Goal: Find specific page/section: Find specific page/section

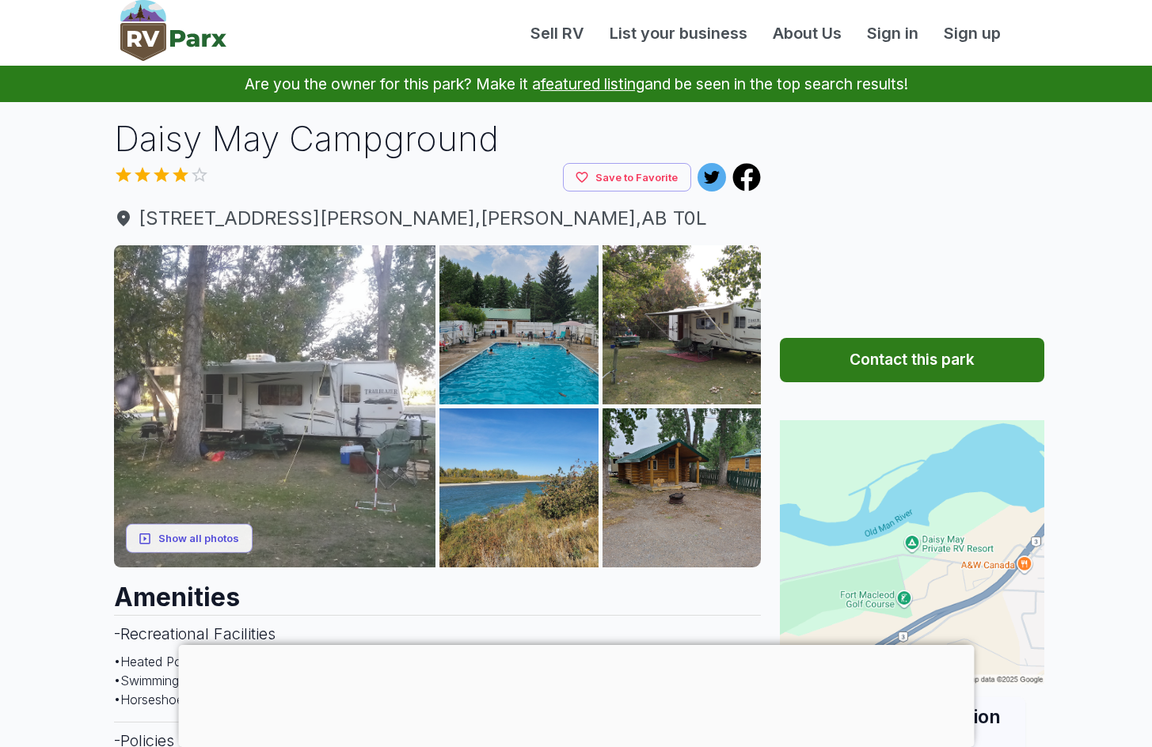
click at [358, 332] on img at bounding box center [275, 406] width 322 height 322
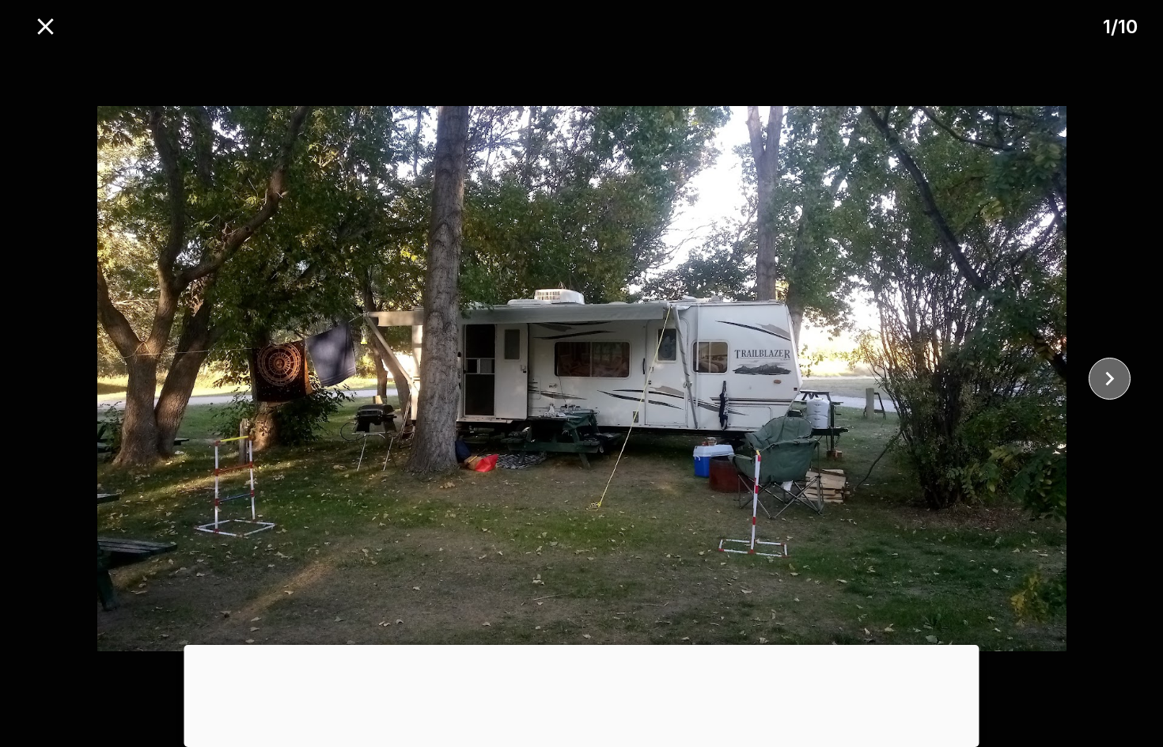
click at [1102, 379] on icon "close" at bounding box center [1110, 379] width 28 height 28
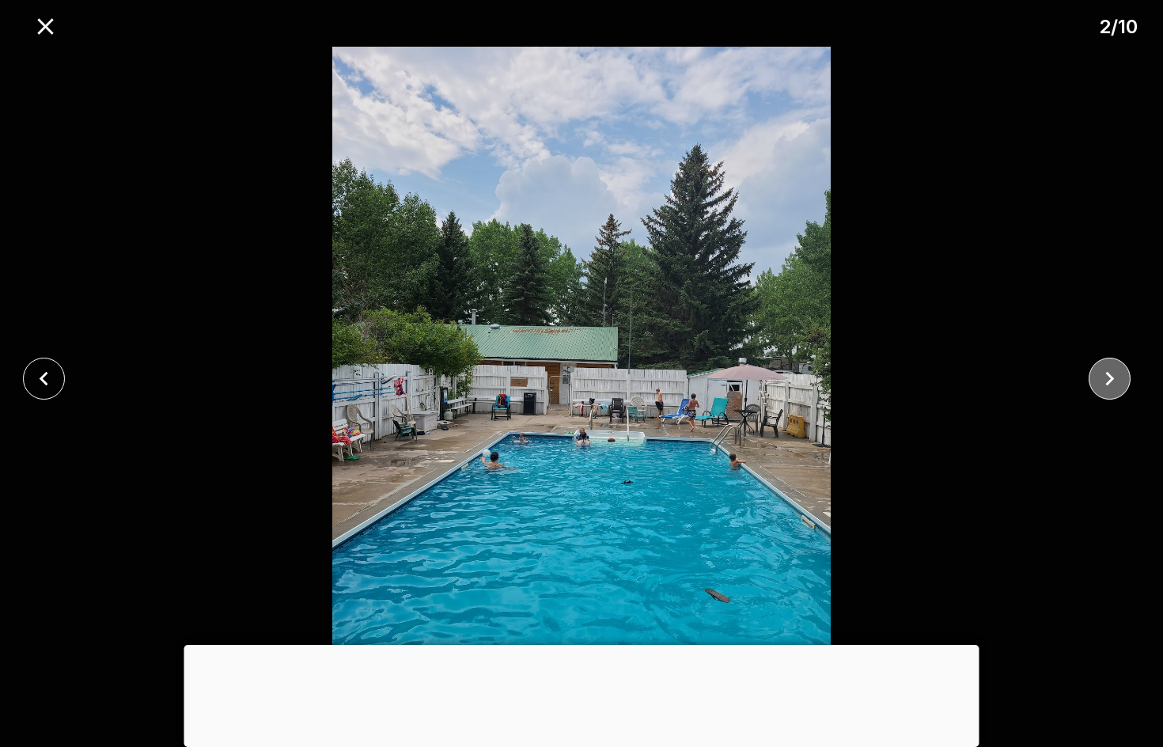
click at [1103, 378] on icon "close" at bounding box center [1110, 379] width 28 height 28
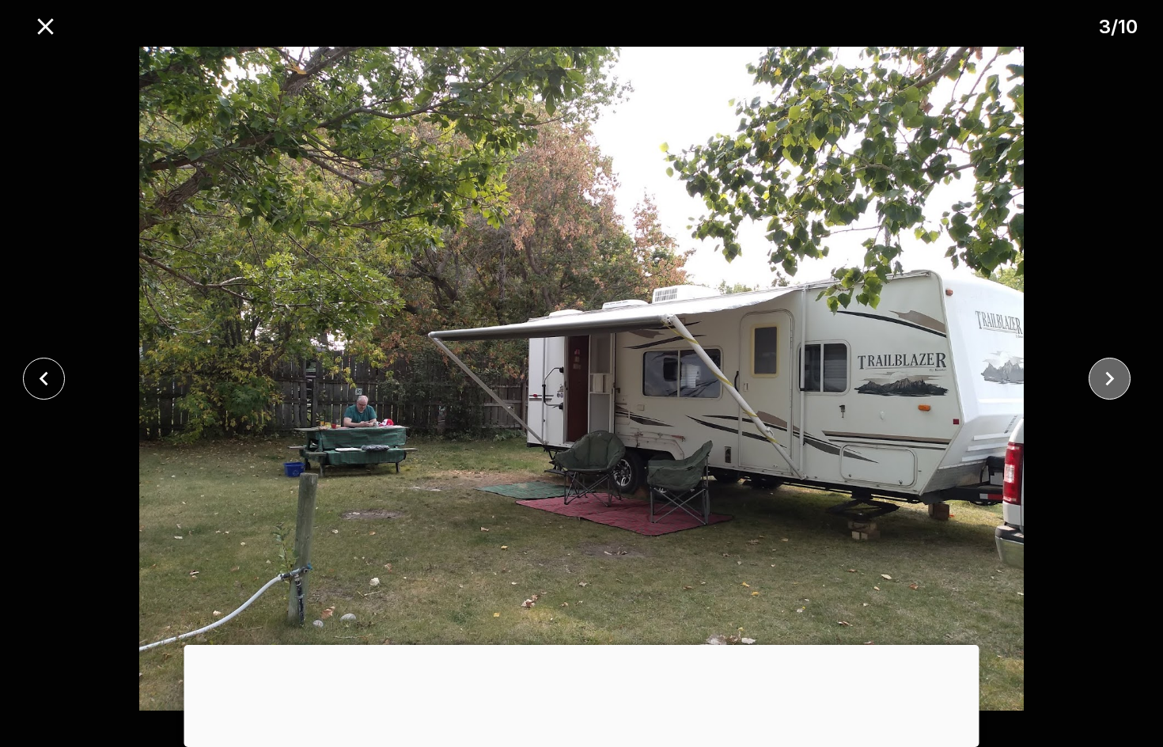
click at [1103, 378] on icon "close" at bounding box center [1110, 379] width 28 height 28
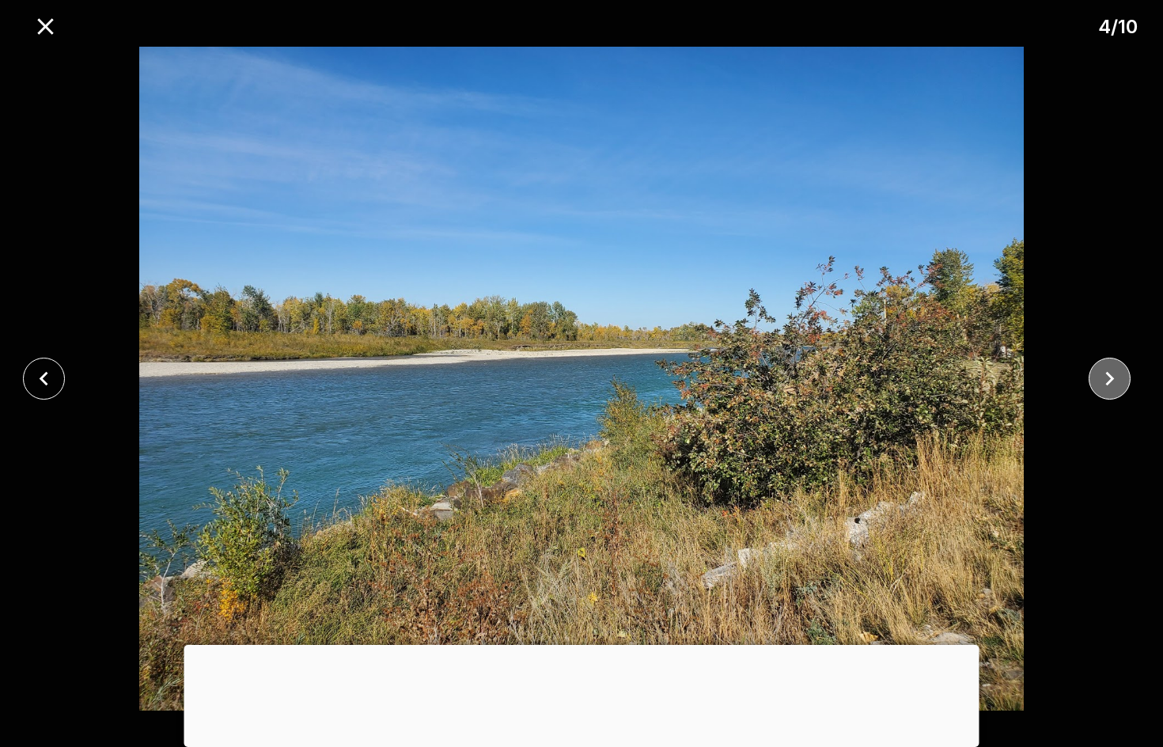
click at [1103, 378] on icon "close" at bounding box center [1110, 379] width 28 height 28
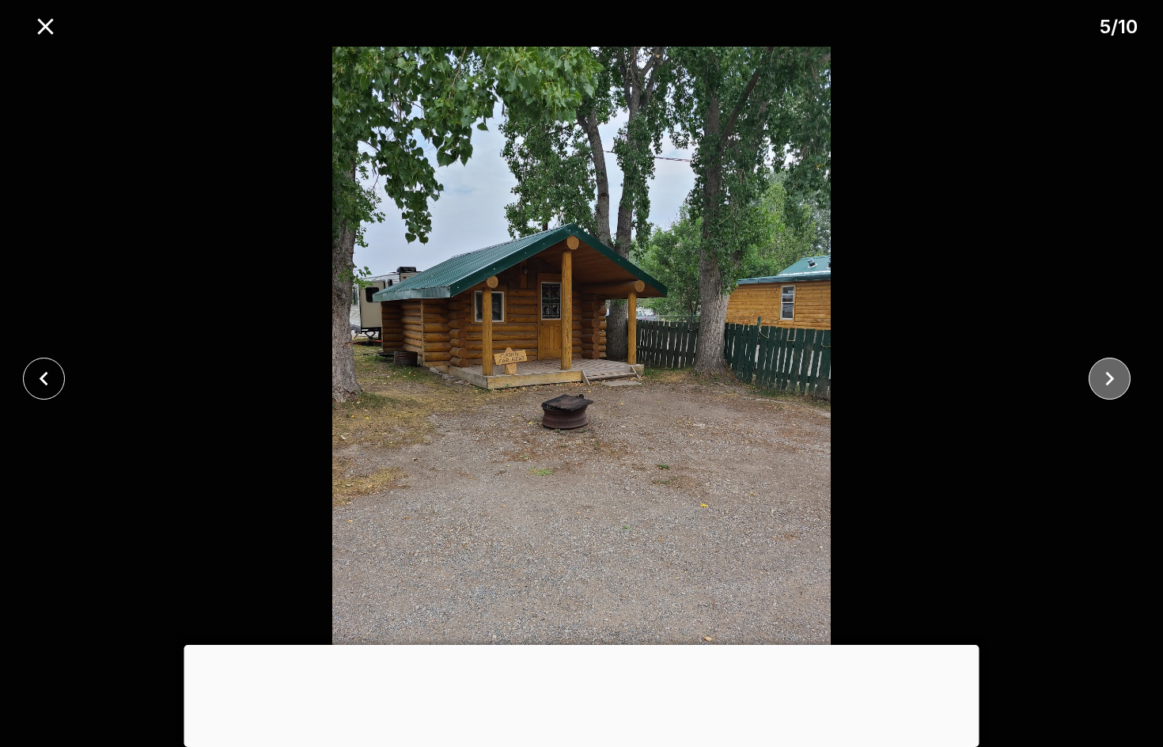
click at [1103, 378] on icon "close" at bounding box center [1110, 379] width 28 height 28
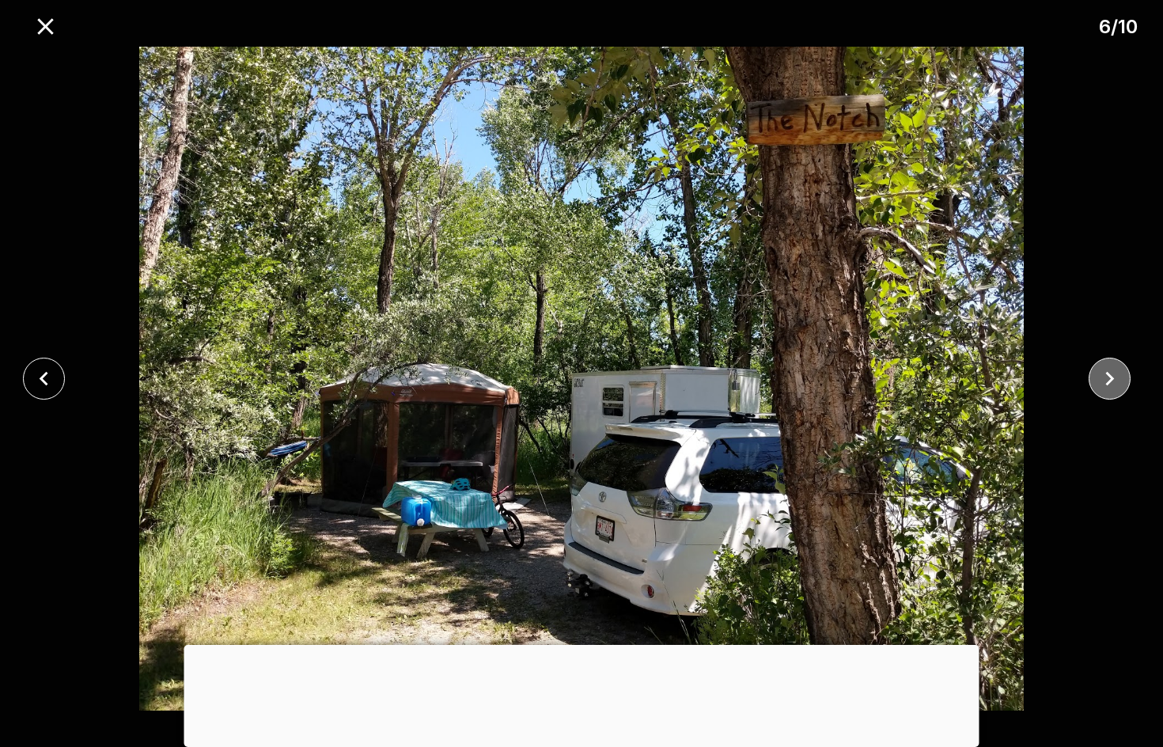
click at [1111, 378] on icon "close" at bounding box center [1110, 379] width 9 height 14
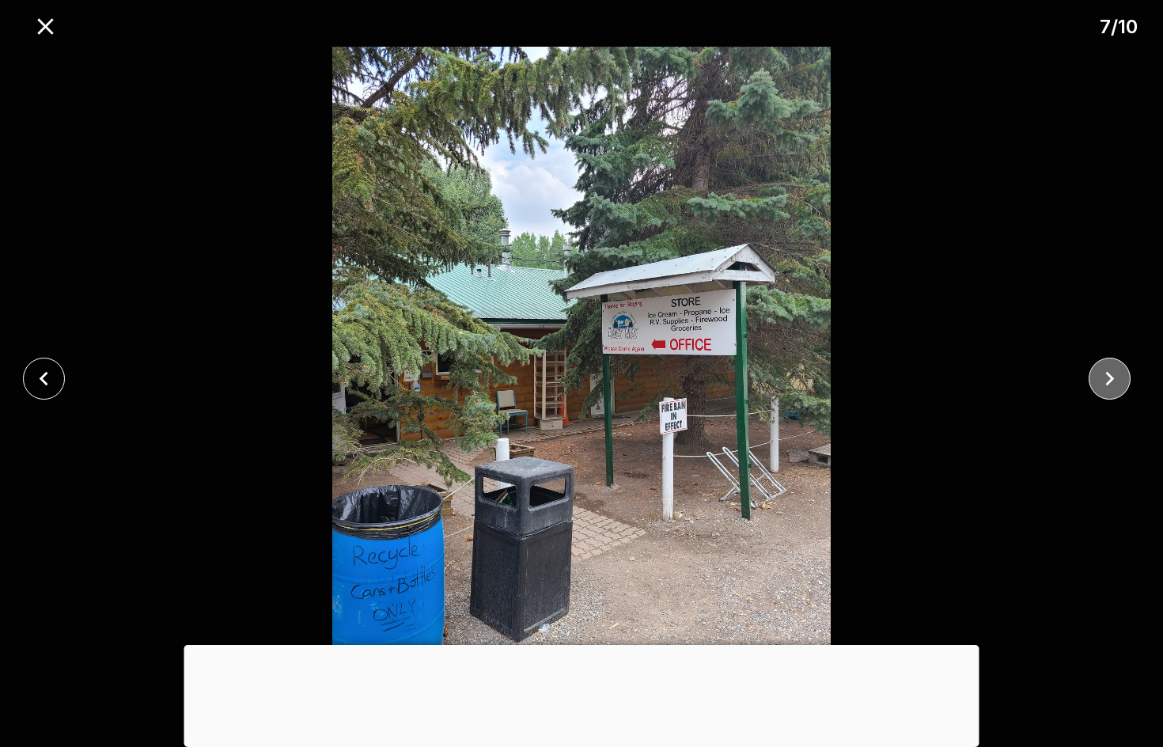
click at [1111, 378] on icon "close" at bounding box center [1110, 379] width 9 height 14
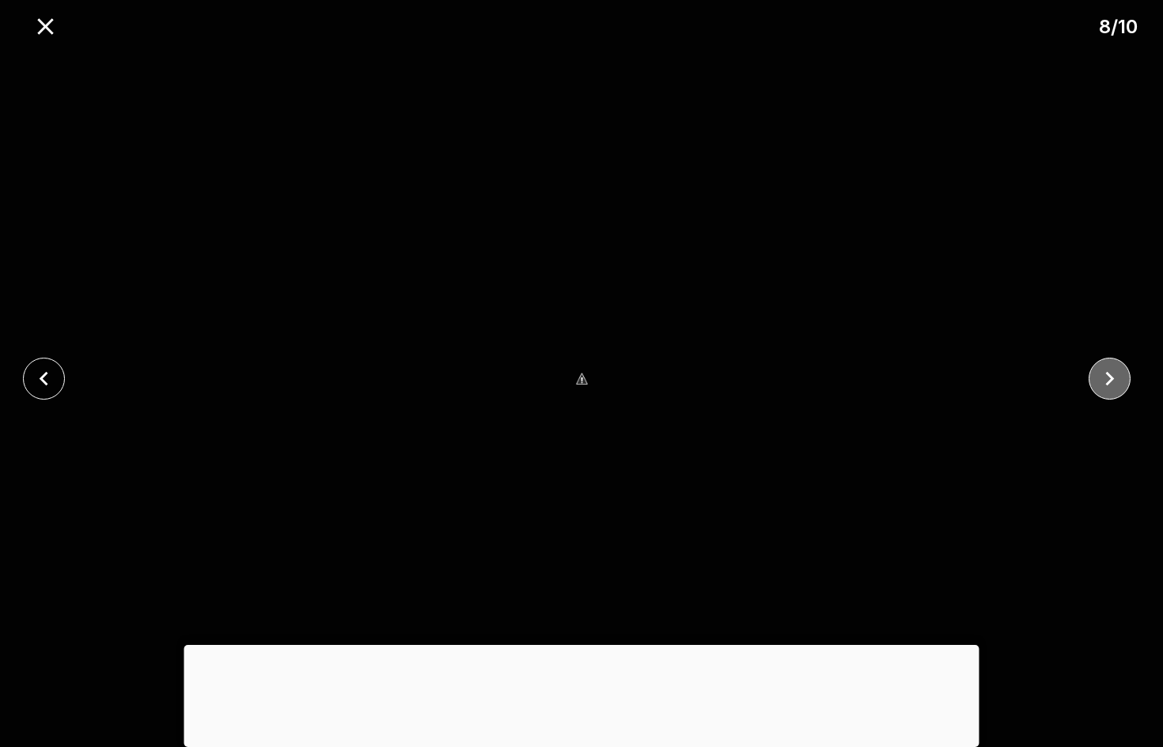
click at [1111, 378] on icon "close" at bounding box center [1110, 379] width 9 height 14
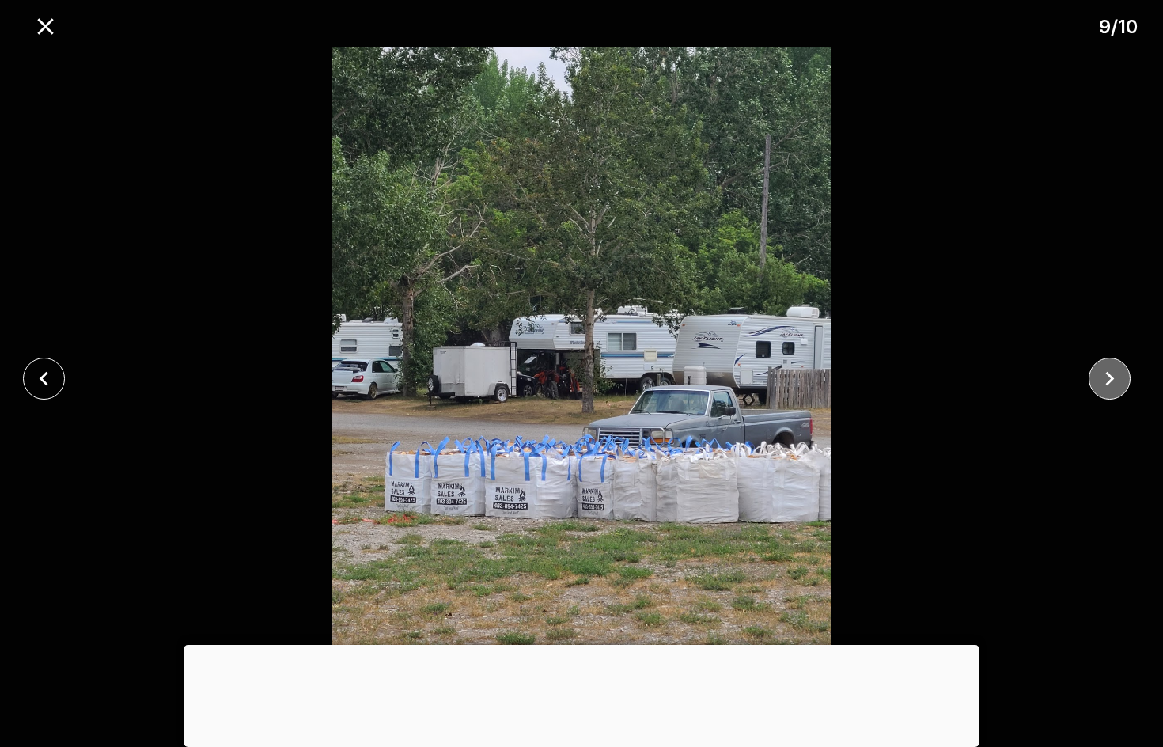
click at [1111, 378] on icon "close" at bounding box center [1110, 379] width 9 height 14
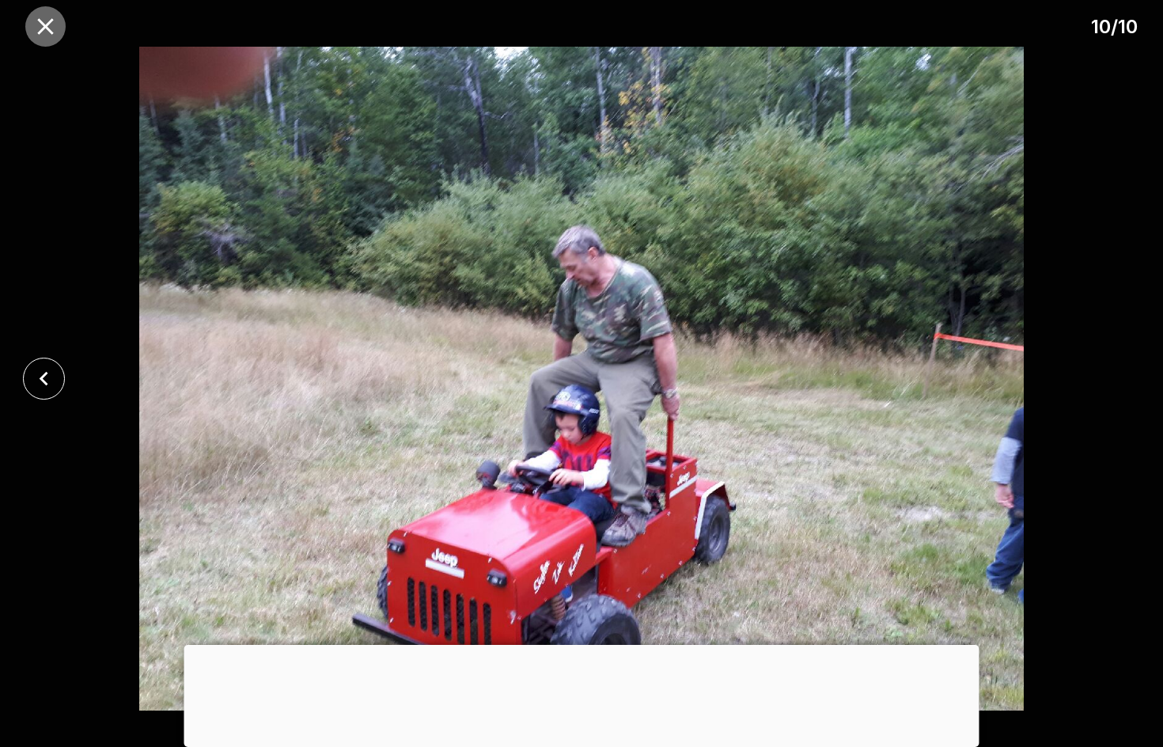
click at [50, 23] on icon "close" at bounding box center [45, 26] width 16 height 16
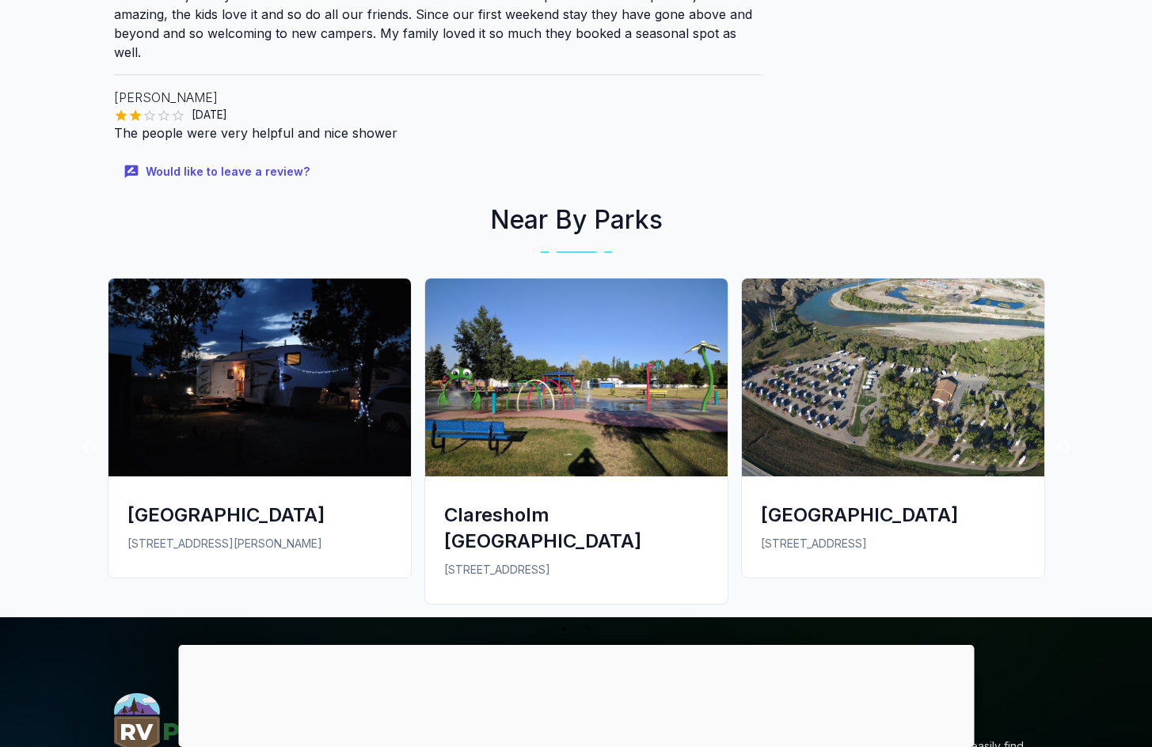
scroll to position [2058, 0]
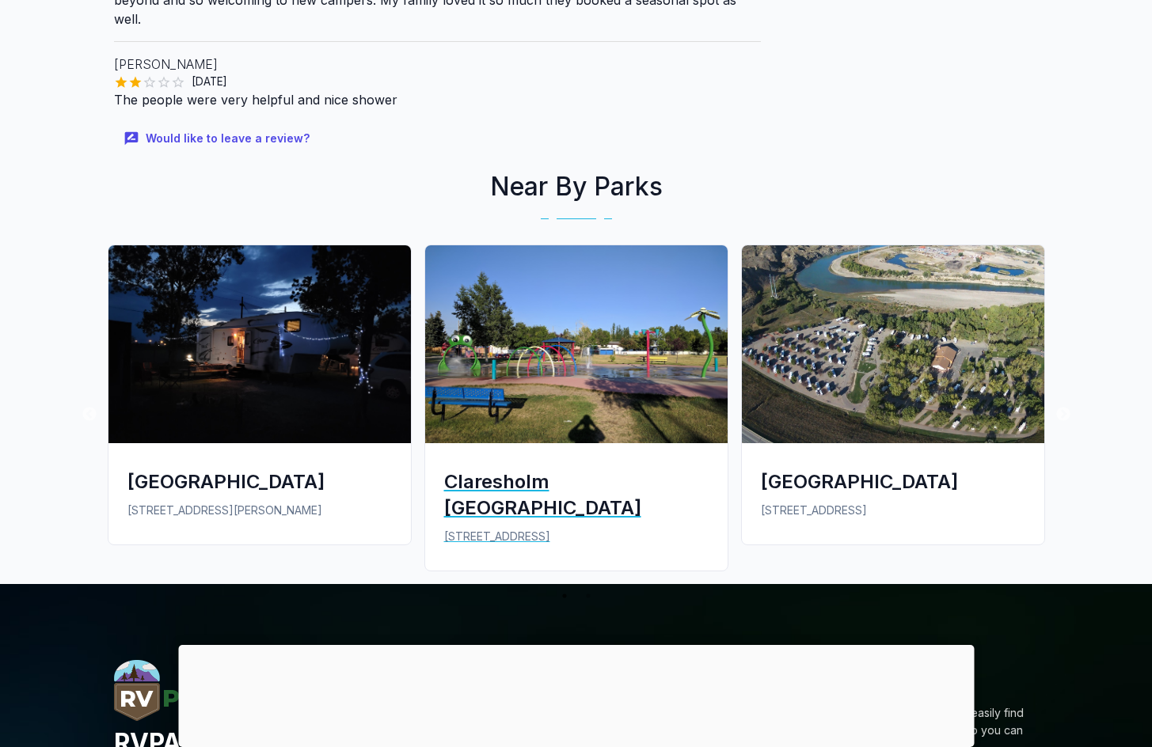
click at [602, 362] on img at bounding box center [576, 344] width 302 height 198
